Goal: Task Accomplishment & Management: Manage account settings

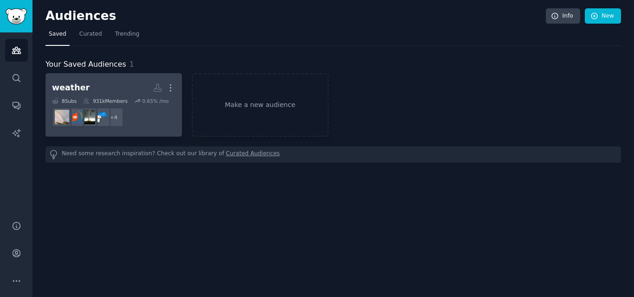
click at [114, 103] on div "931k Members" at bounding box center [105, 101] width 45 height 6
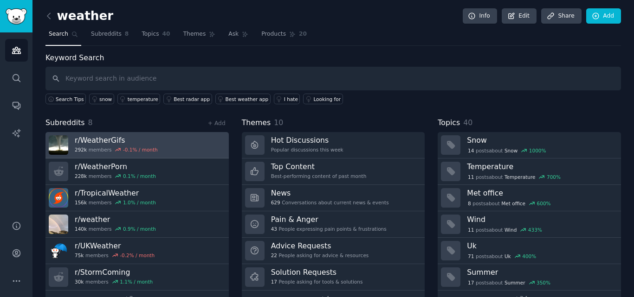
click at [114, 140] on h3 "r/ WeatherGifs" at bounding box center [116, 140] width 83 height 10
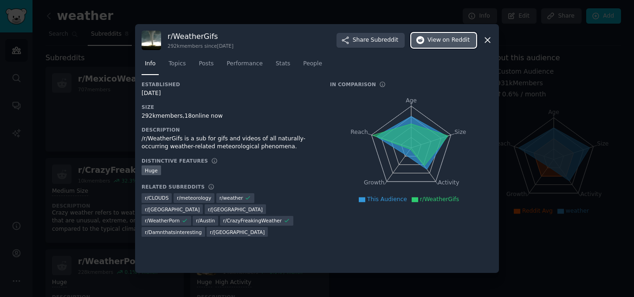
click at [441, 40] on span "View on Reddit" at bounding box center [448, 40] width 42 height 8
click at [483, 37] on icon at bounding box center [488, 40] width 10 height 10
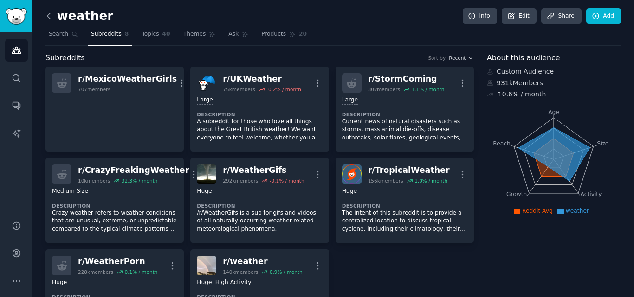
click at [47, 14] on icon at bounding box center [49, 16] width 10 height 10
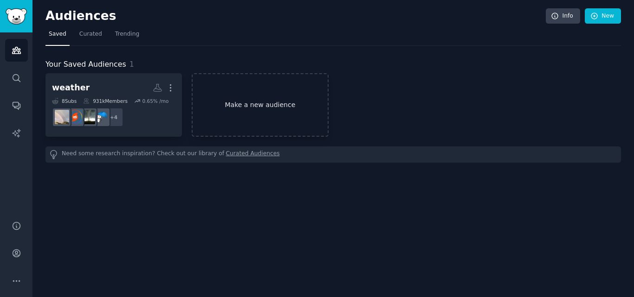
click at [257, 90] on link "Make a new audience" at bounding box center [260, 105] width 136 height 64
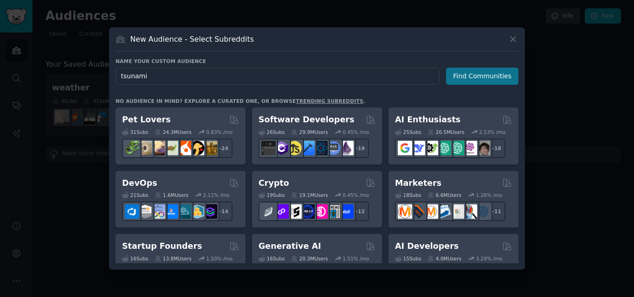
type input "tsunami"
click at [494, 71] on button "Find Communities" at bounding box center [482, 76] width 72 height 17
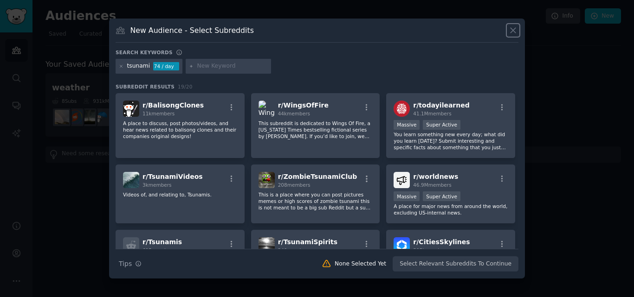
click at [508, 30] on icon at bounding box center [513, 31] width 10 height 10
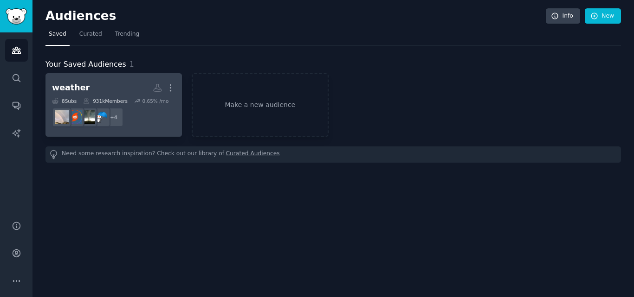
click at [133, 86] on h2 "weather More" at bounding box center [113, 88] width 123 height 16
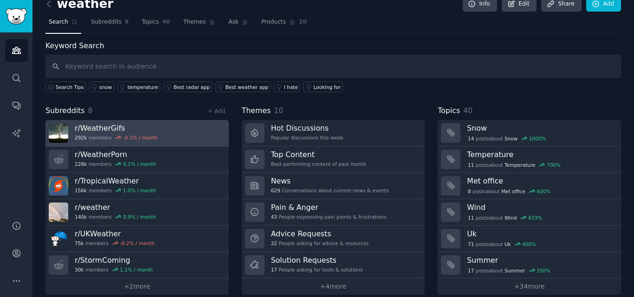
scroll to position [23, 0]
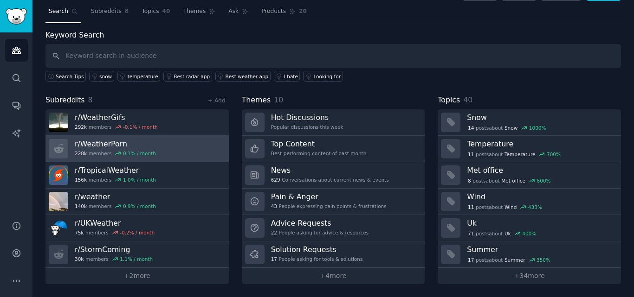
click at [167, 144] on link "r/ WeatherPorn 228k members 0.1 % / month" at bounding box center [136, 149] width 183 height 26
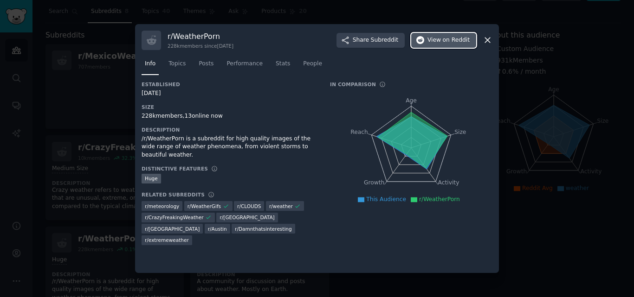
click at [433, 41] on span "View on Reddit" at bounding box center [448, 40] width 42 height 8
click at [490, 43] on icon at bounding box center [488, 40] width 10 height 10
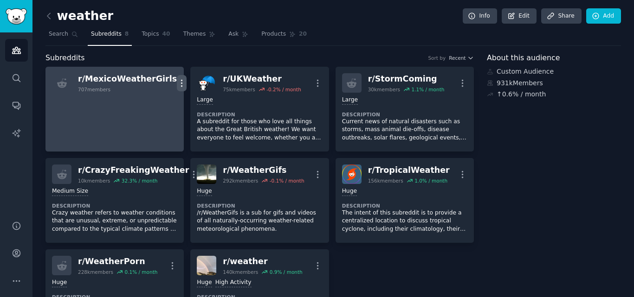
click at [177, 81] on icon "button" at bounding box center [182, 83] width 10 height 10
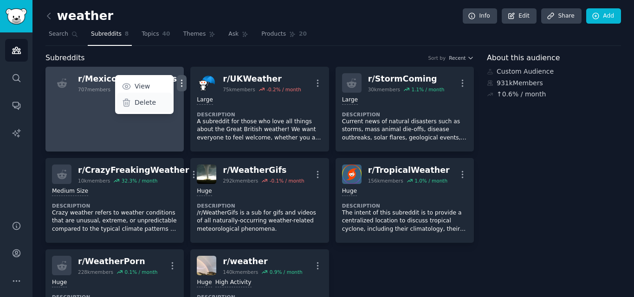
click at [122, 100] on icon at bounding box center [127, 103] width 10 height 10
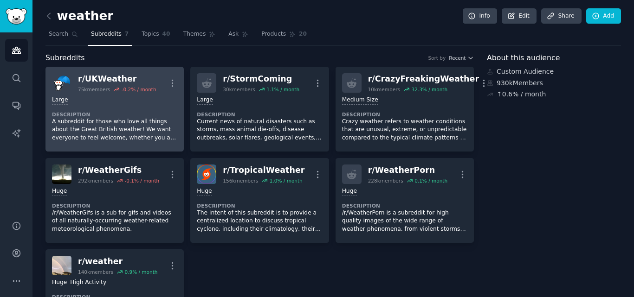
click at [129, 107] on div "10,000 - 100,000 members Large Description A subreddit for those who love all t…" at bounding box center [114, 119] width 125 height 52
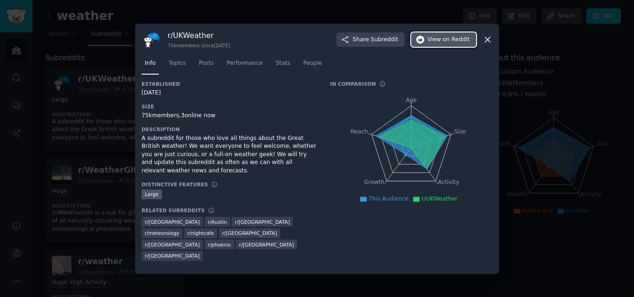
click at [425, 43] on icon "button" at bounding box center [420, 40] width 8 height 8
click at [481, 43] on div "r/ UKWeather 75k members since [DATE] Share Subreddit View on Reddit" at bounding box center [317, 39] width 351 height 19
click at [487, 43] on icon at bounding box center [488, 40] width 10 height 10
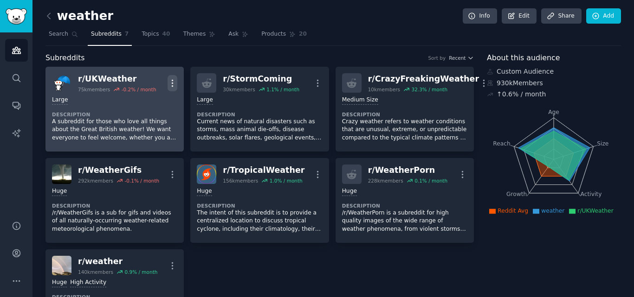
click at [171, 82] on icon "button" at bounding box center [173, 83] width 10 height 10
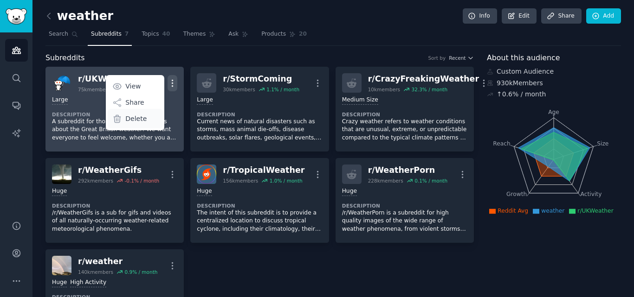
click at [135, 118] on p "Delete" at bounding box center [135, 119] width 21 height 10
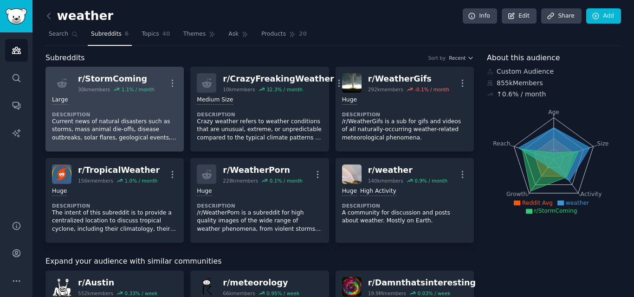
click at [117, 101] on div "10,000 - 100,000 members Large" at bounding box center [114, 100] width 125 height 9
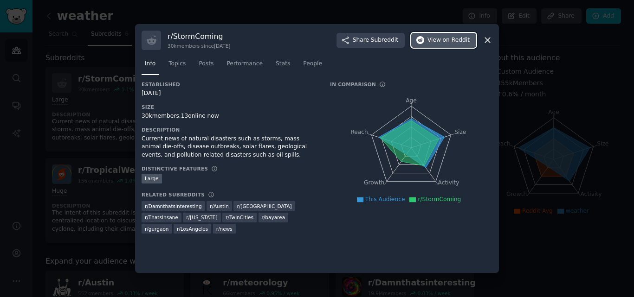
click at [438, 39] on span "View on Reddit" at bounding box center [448, 40] width 42 height 8
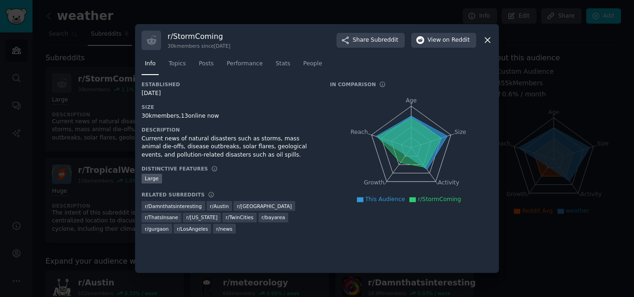
click at [486, 41] on icon at bounding box center [488, 40] width 10 height 10
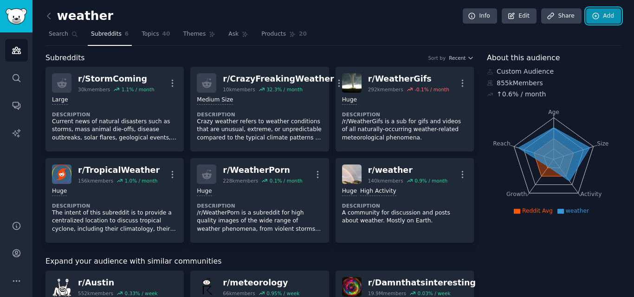
click at [598, 14] on link "Add" at bounding box center [603, 16] width 35 height 16
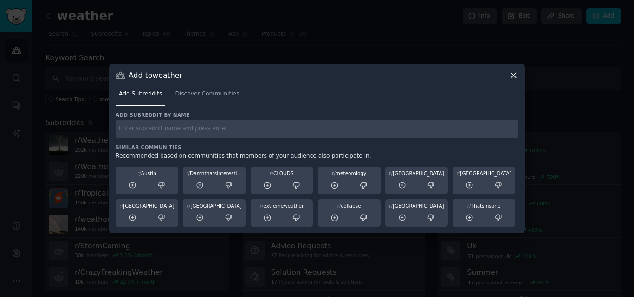
click at [257, 131] on input "text" at bounding box center [317, 129] width 403 height 18
type input "naturalphenomena"
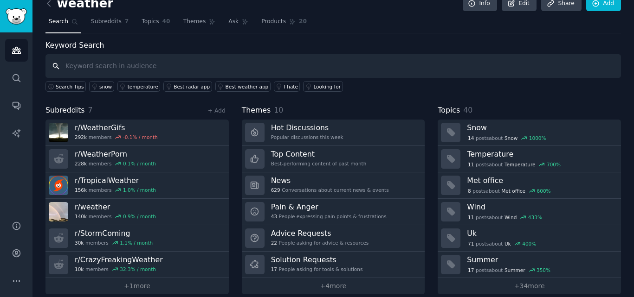
scroll to position [23, 0]
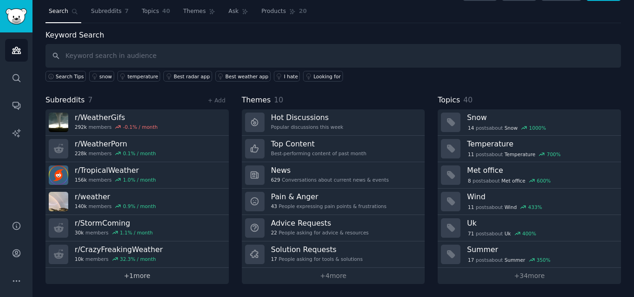
click at [133, 277] on link "+ 1 more" at bounding box center [136, 276] width 183 height 16
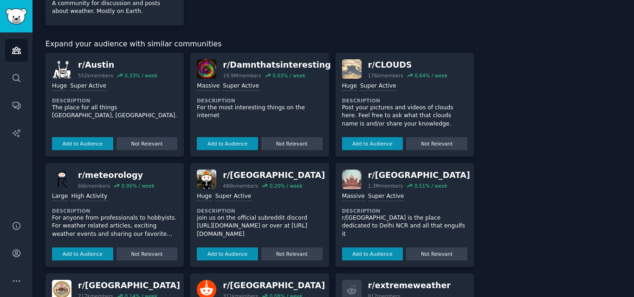
scroll to position [505, 0]
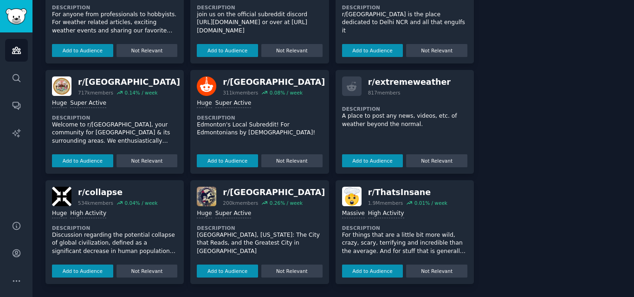
click at [386, 207] on div "Massive High Activity Description For things that are a little bit more wild, c…" at bounding box center [404, 241] width 125 height 71
click at [368, 213] on div "High Activity" at bounding box center [386, 214] width 36 height 9
click at [374, 191] on div "r/ ThatsInsane" at bounding box center [407, 193] width 79 height 12
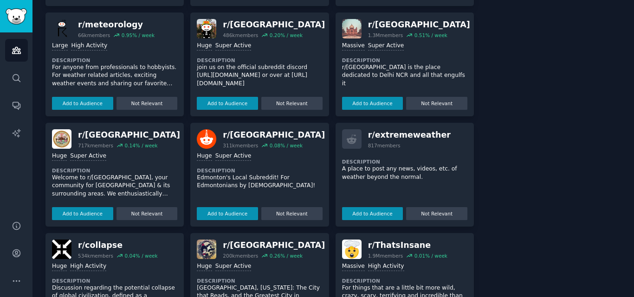
scroll to position [458, 0]
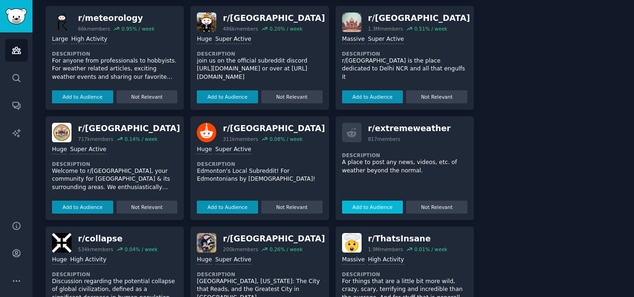
click at [379, 209] on button "Add to Audience" at bounding box center [372, 207] width 61 height 13
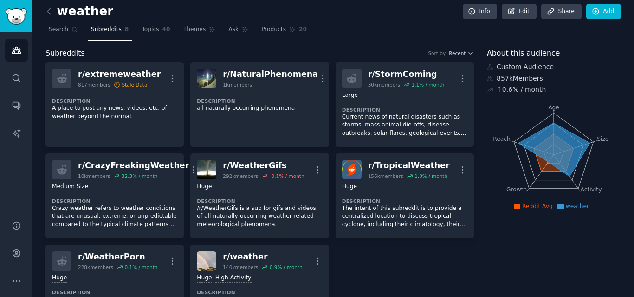
scroll to position [0, 0]
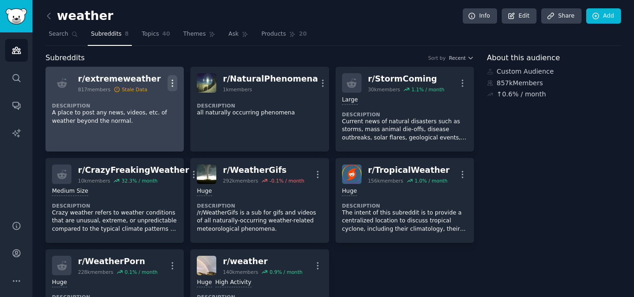
click at [174, 84] on icon "button" at bounding box center [173, 83] width 10 height 10
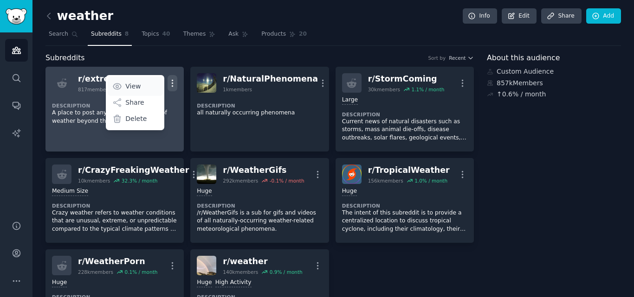
click at [138, 85] on p "View" at bounding box center [132, 87] width 15 height 10
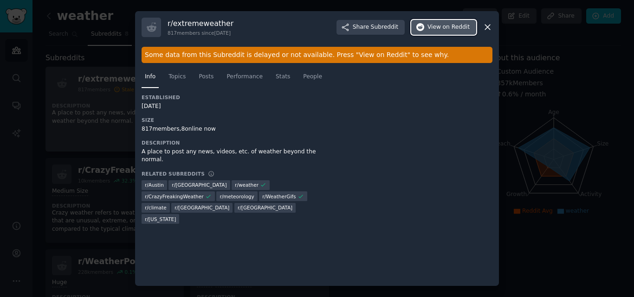
click at [448, 21] on button "View on Reddit" at bounding box center [443, 27] width 65 height 15
click at [487, 24] on icon at bounding box center [488, 27] width 10 height 10
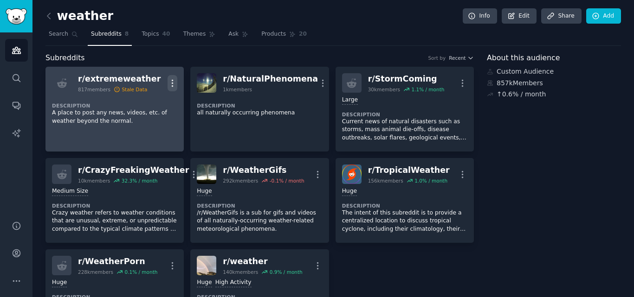
click at [172, 81] on icon "button" at bounding box center [172, 83] width 1 height 6
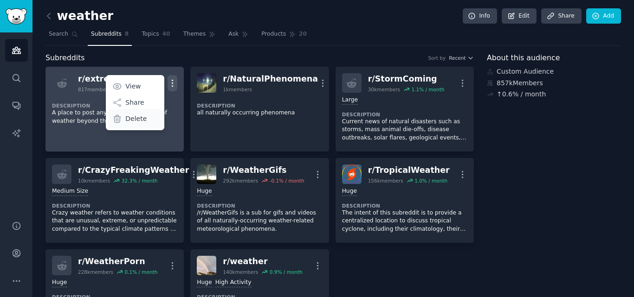
click at [150, 116] on div "Delete" at bounding box center [135, 118] width 55 height 19
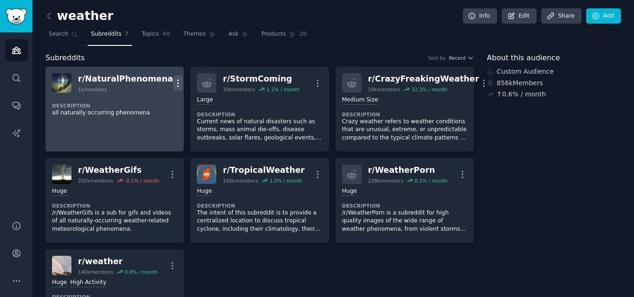
click at [177, 80] on icon "button" at bounding box center [177, 83] width 1 height 6
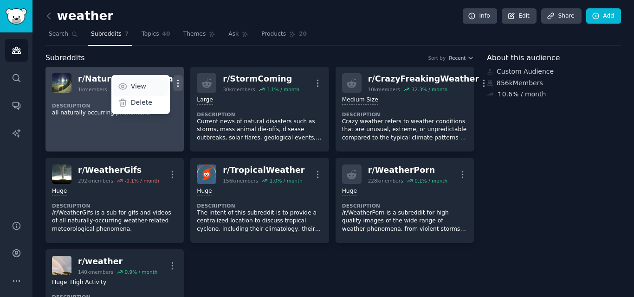
click at [138, 90] on p "View" at bounding box center [138, 87] width 15 height 10
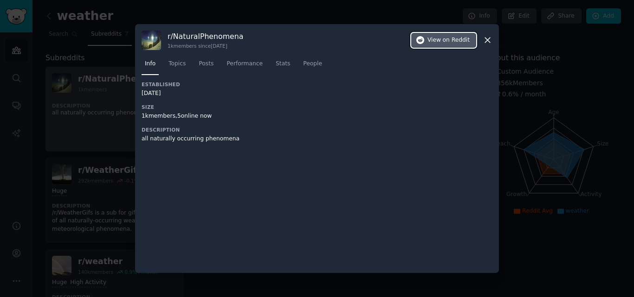
click at [430, 43] on span "View on Reddit" at bounding box center [448, 40] width 42 height 8
click at [486, 40] on icon at bounding box center [488, 40] width 10 height 10
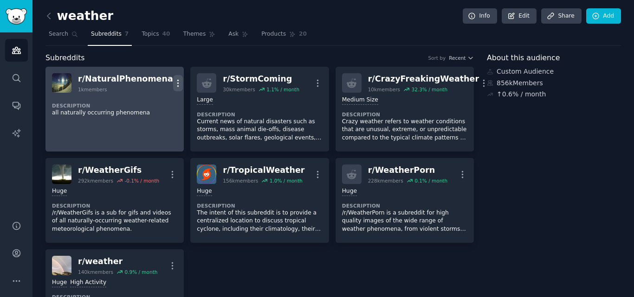
click at [173, 77] on button "More" at bounding box center [178, 83] width 10 height 16
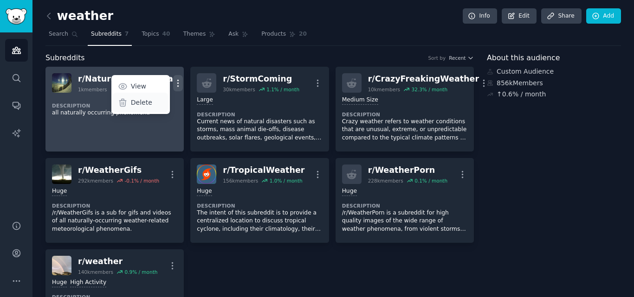
click at [140, 104] on p "Delete" at bounding box center [141, 103] width 21 height 10
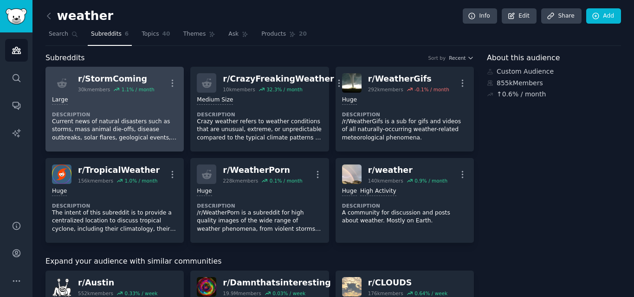
click at [132, 91] on div "1.1 % / month" at bounding box center [138, 89] width 33 height 6
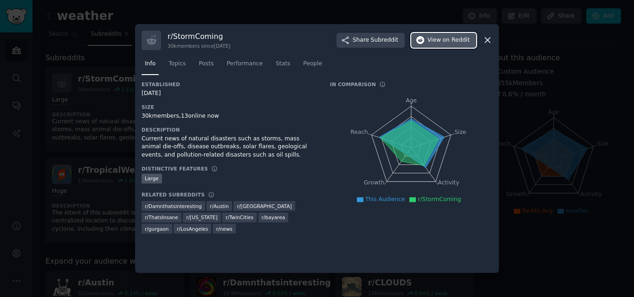
click at [425, 39] on icon "button" at bounding box center [420, 40] width 8 height 8
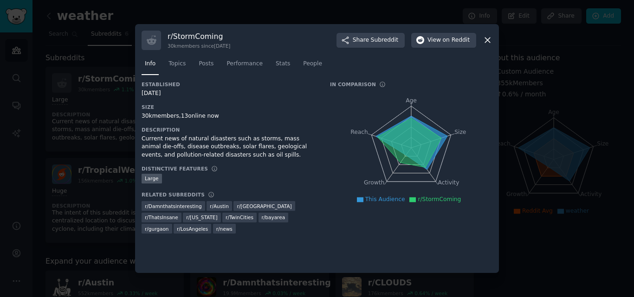
click at [488, 43] on icon at bounding box center [488, 40] width 10 height 10
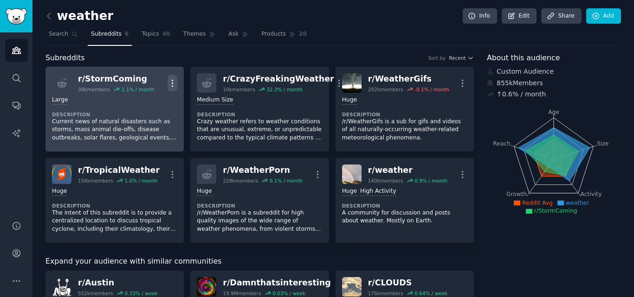
click at [169, 85] on icon "button" at bounding box center [173, 83] width 10 height 10
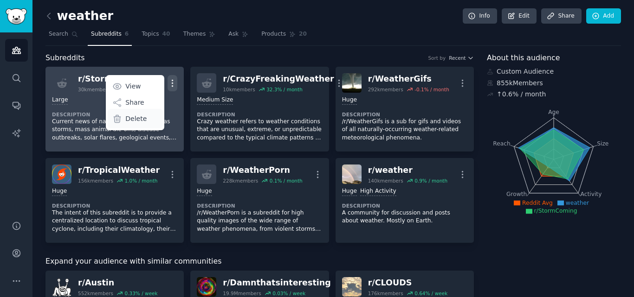
click at [144, 119] on div "Delete" at bounding box center [135, 118] width 55 height 19
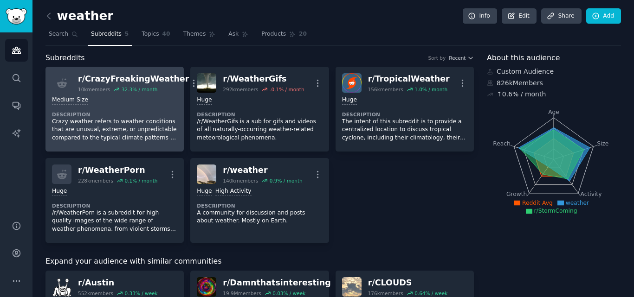
click at [122, 92] on div "32.3 % / month" at bounding box center [140, 89] width 36 height 6
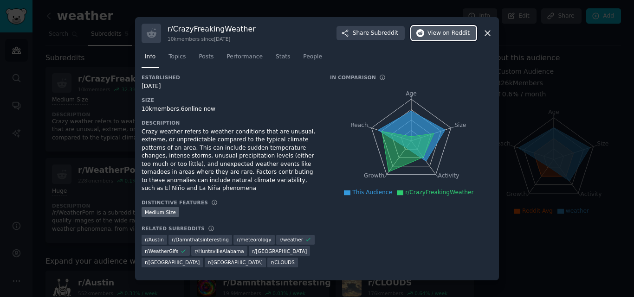
click at [434, 41] on button "View on Reddit" at bounding box center [443, 33] width 65 height 15
click at [450, 38] on span "on Reddit" at bounding box center [456, 33] width 27 height 8
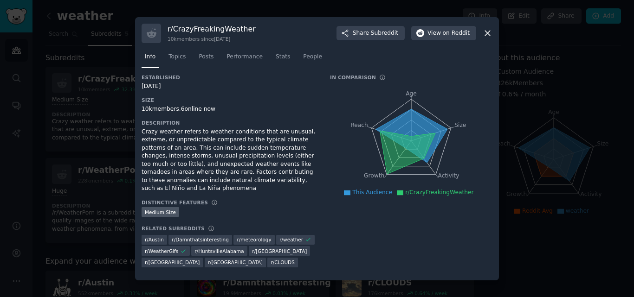
click at [479, 37] on div "r/ CrazyFreakingWeather 10k members since [DATE] Share Subreddit View on Reddit" at bounding box center [317, 33] width 351 height 19
click at [485, 38] on icon at bounding box center [488, 33] width 10 height 10
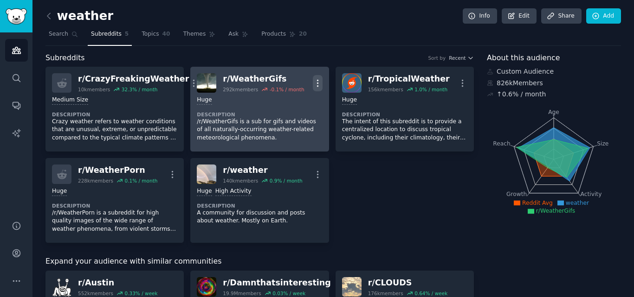
click at [313, 83] on icon "button" at bounding box center [318, 83] width 10 height 10
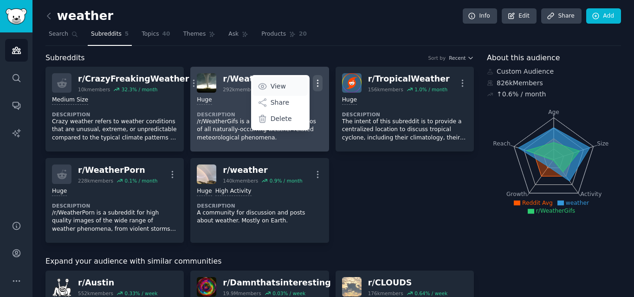
click at [282, 85] on p "View" at bounding box center [278, 87] width 15 height 10
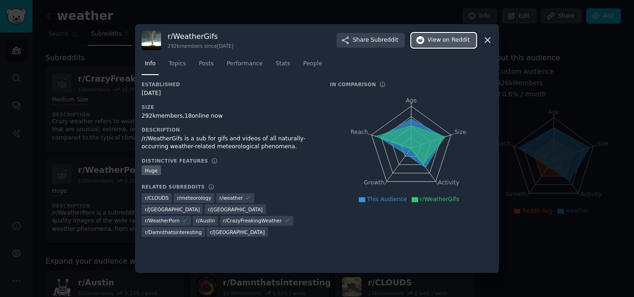
click at [425, 44] on icon "button" at bounding box center [420, 40] width 8 height 8
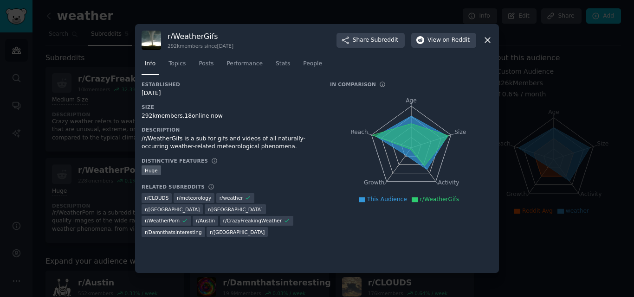
click at [491, 44] on icon at bounding box center [488, 40] width 10 height 10
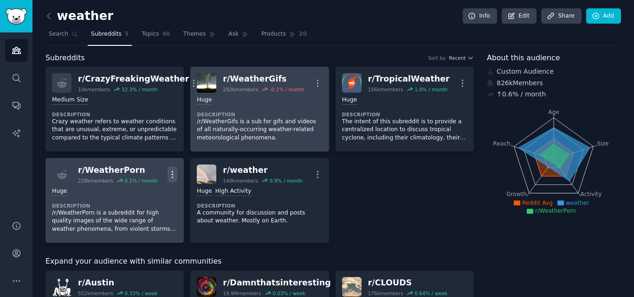
click at [174, 170] on icon "button" at bounding box center [173, 175] width 10 height 10
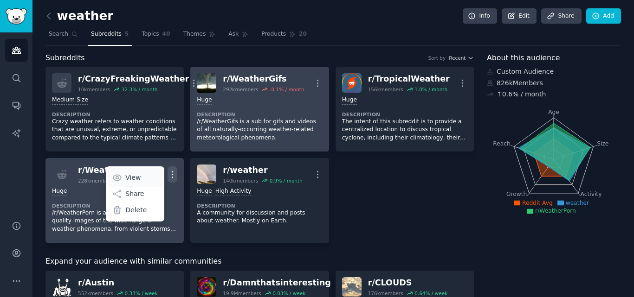
click at [136, 170] on link "View" at bounding box center [135, 177] width 55 height 19
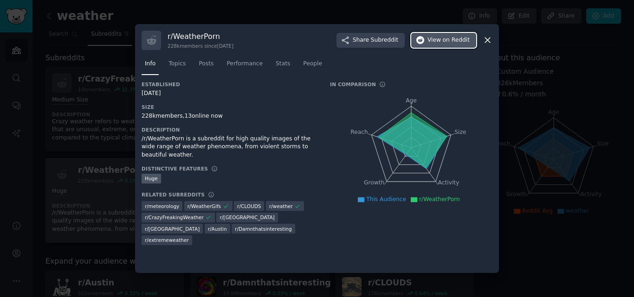
click at [429, 40] on button "View on Reddit" at bounding box center [443, 40] width 65 height 15
click at [483, 38] on icon at bounding box center [488, 40] width 10 height 10
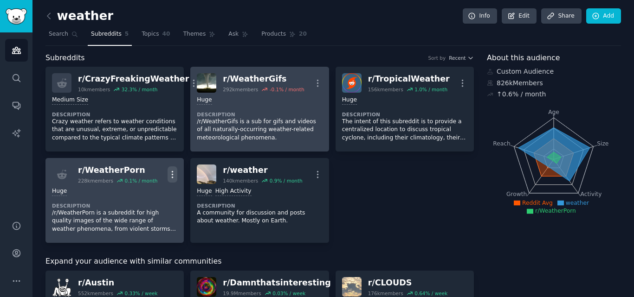
click at [173, 171] on icon "button" at bounding box center [173, 175] width 10 height 10
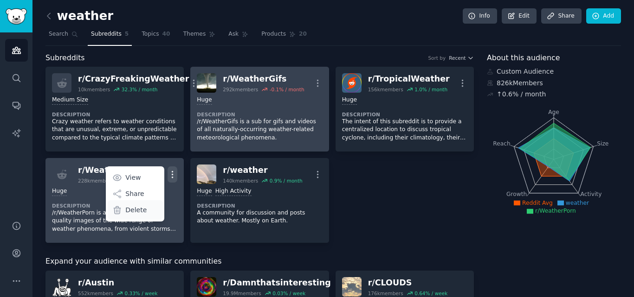
click at [136, 213] on p "Delete" at bounding box center [135, 211] width 21 height 10
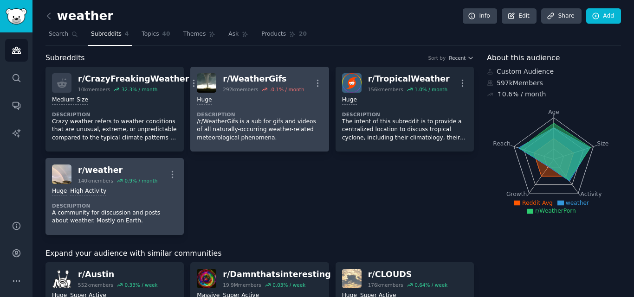
click at [146, 187] on div "Huge High Activity" at bounding box center [114, 191] width 125 height 9
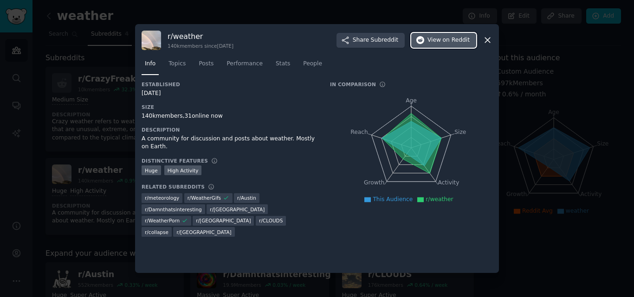
click at [433, 38] on span "View on Reddit" at bounding box center [448, 40] width 42 height 8
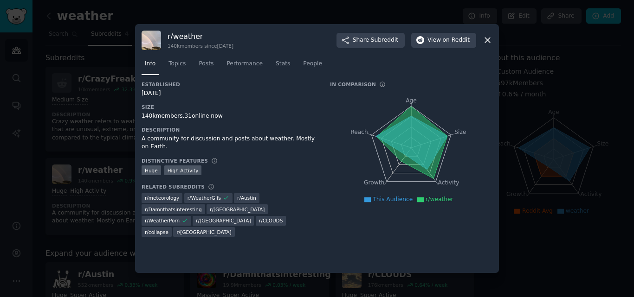
click at [483, 44] on icon at bounding box center [488, 40] width 10 height 10
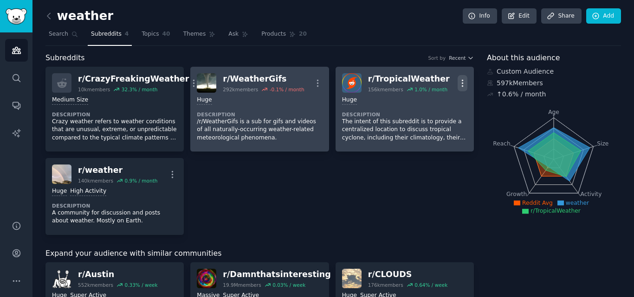
click at [464, 82] on icon "button" at bounding box center [463, 83] width 10 height 10
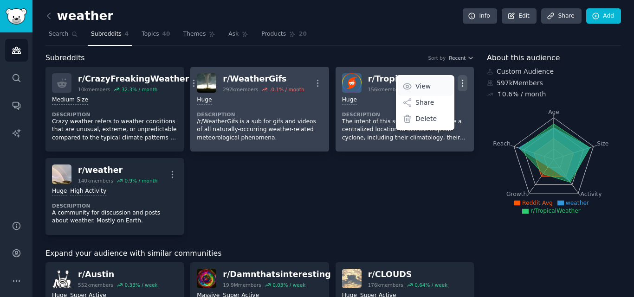
click at [415, 88] on p "View" at bounding box center [422, 87] width 15 height 10
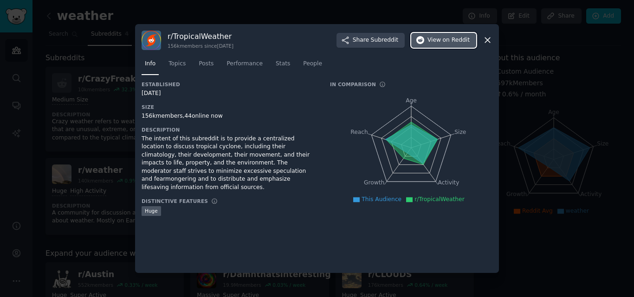
click at [425, 39] on icon "button" at bounding box center [420, 40] width 8 height 8
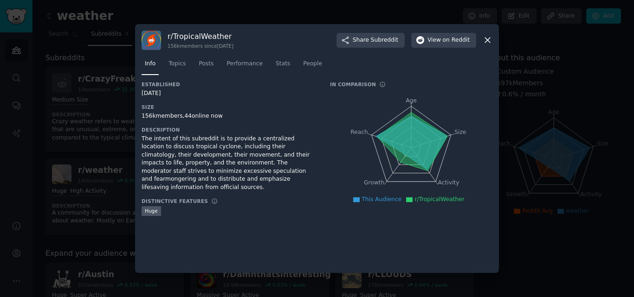
click at [491, 40] on icon at bounding box center [488, 40] width 10 height 10
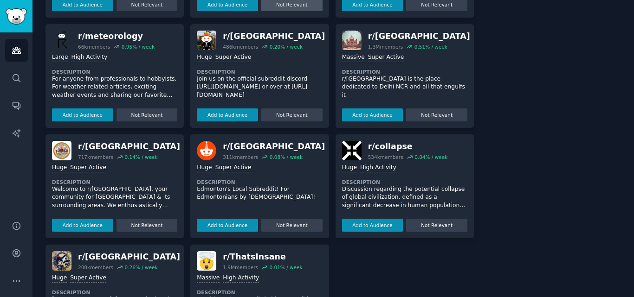
scroll to position [413, 0]
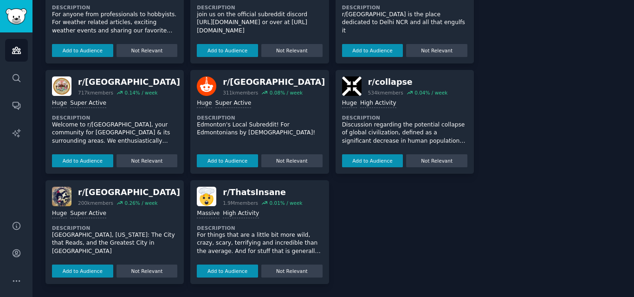
click at [232, 196] on div "r/ ThatsInsane" at bounding box center [262, 193] width 79 height 12
click at [235, 271] on button "Add to Audience" at bounding box center [227, 271] width 61 height 13
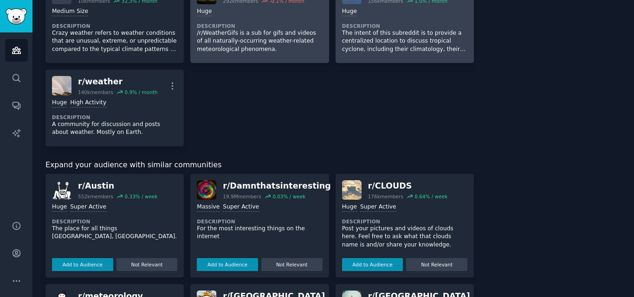
scroll to position [0, 0]
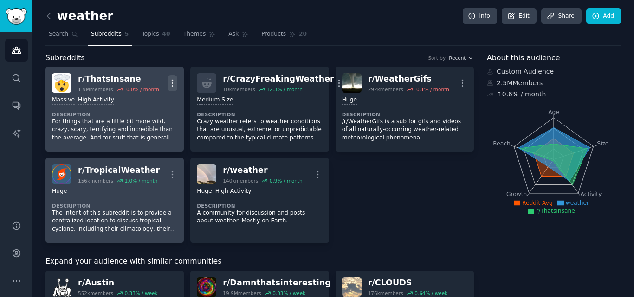
click at [173, 87] on icon "button" at bounding box center [173, 83] width 10 height 10
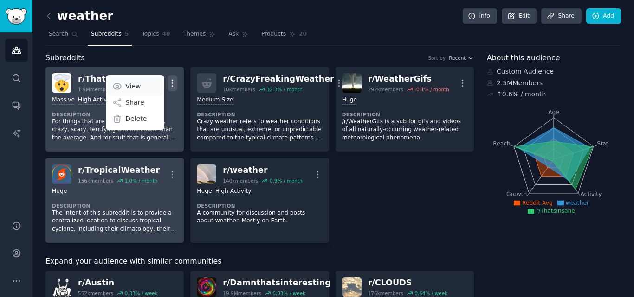
click at [134, 90] on p "View" at bounding box center [132, 87] width 15 height 10
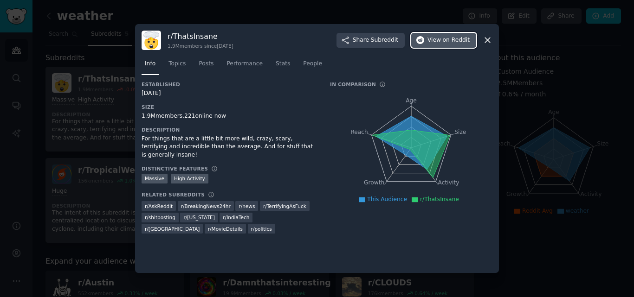
click at [422, 45] on button "View on Reddit" at bounding box center [443, 40] width 65 height 15
